Goal: Task Accomplishment & Management: Use online tool/utility

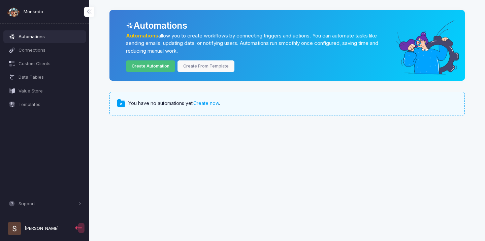
click at [159, 70] on link "Create Automation" at bounding box center [151, 66] width 50 height 12
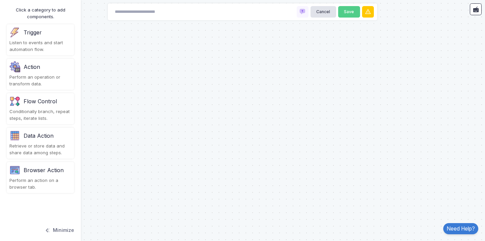
click at [51, 97] on div "Flow Control" at bounding box center [40, 101] width 62 height 11
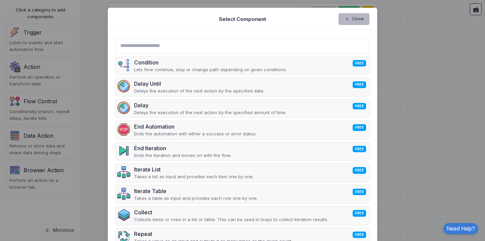
click at [350, 19] on span "button" at bounding box center [350, 19] width 0 height 6
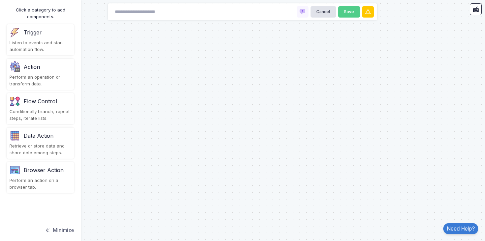
click at [21, 47] on div "Listen to events and start automation flow." at bounding box center [40, 45] width 62 height 13
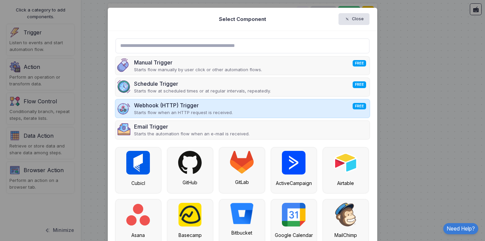
click at [334, 105] on div "Webhook (HTTP) Trigger FREE Starts flow when an HTTP request is received." at bounding box center [243, 108] width 254 height 18
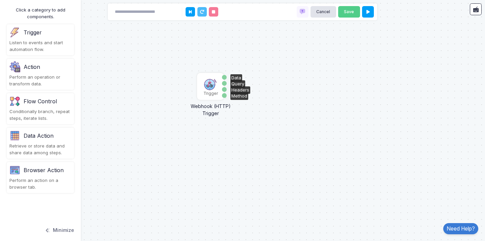
click at [211, 86] on img at bounding box center [210, 83] width 13 height 13
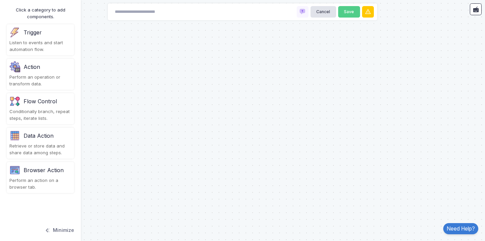
click at [43, 77] on div "Perform an operation or transform data." at bounding box center [40, 80] width 62 height 13
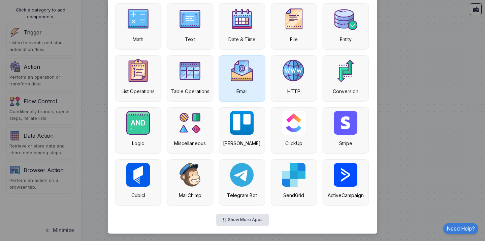
scroll to position [58, 0]
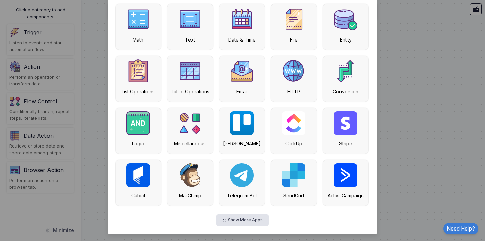
click at [324, 216] on div "Show More Apps" at bounding box center [243, 220] width 254 height 12
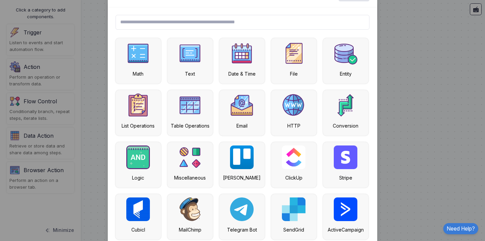
scroll to position [58, 0]
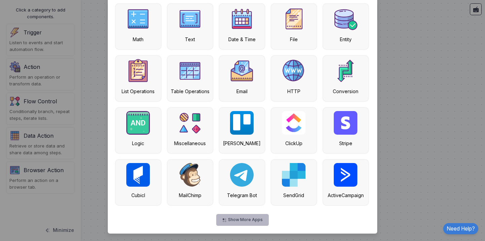
click at [254, 215] on button "Show More Apps" at bounding box center [242, 220] width 52 height 12
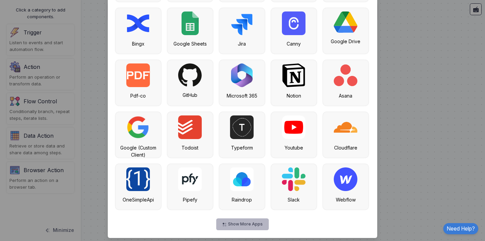
scroll to position [265, 0]
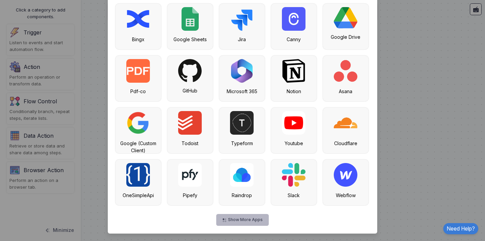
click at [232, 219] on button "Show More Apps" at bounding box center [242, 220] width 52 height 12
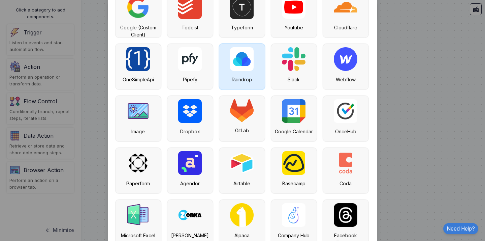
scroll to position [380, 0]
